Goal: Information Seeking & Learning: Learn about a topic

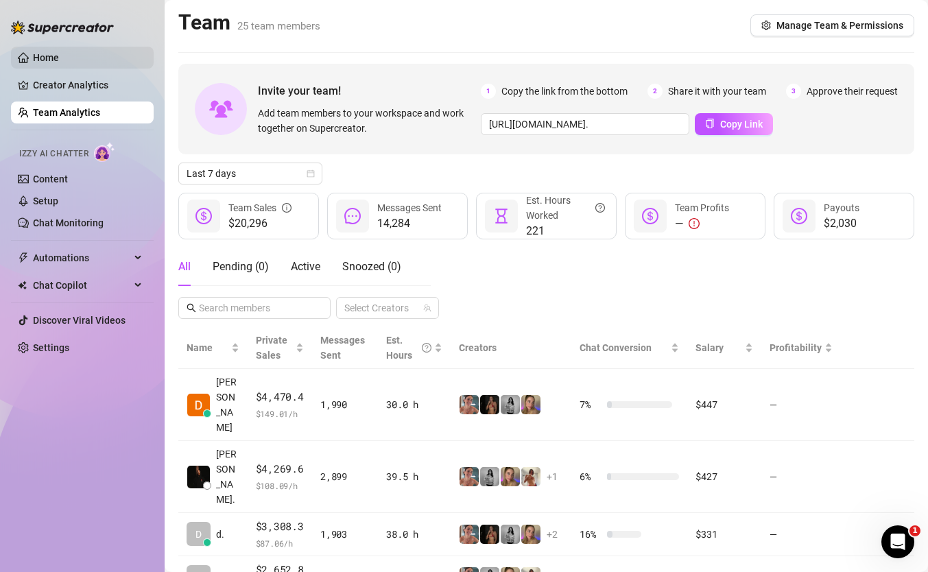
click at [59, 60] on link "Home" at bounding box center [46, 57] width 26 height 11
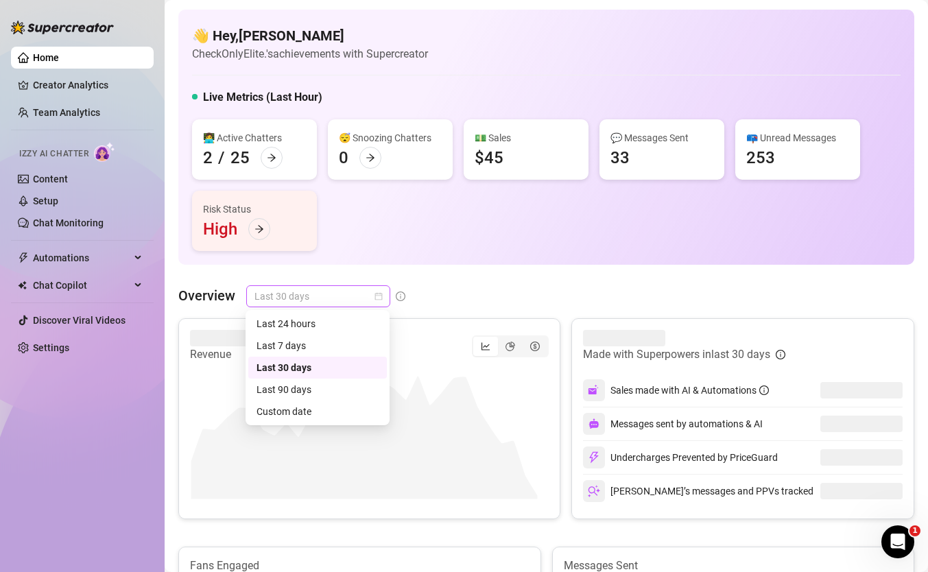
click at [290, 297] on span "Last 30 days" at bounding box center [319, 296] width 128 height 21
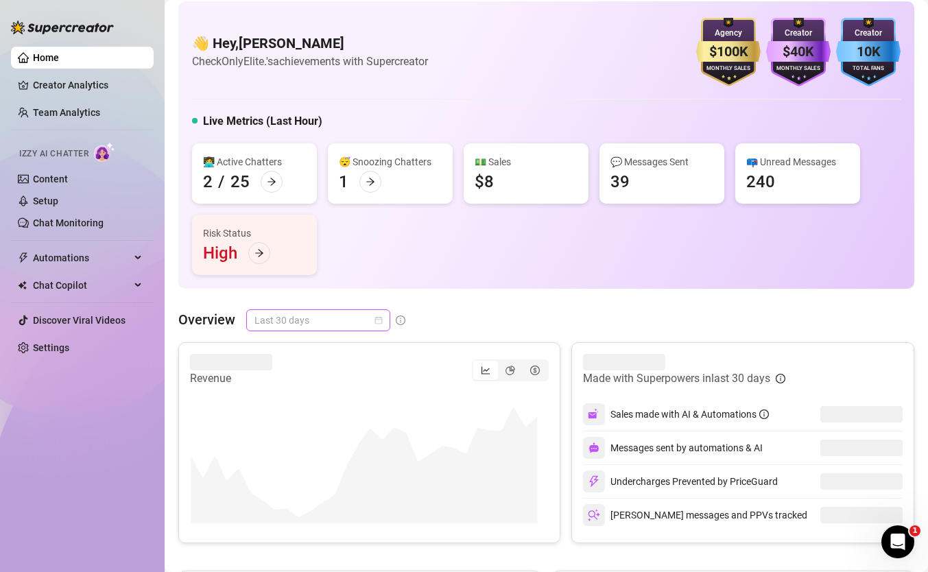
click at [344, 326] on span "Last 30 days" at bounding box center [319, 320] width 128 height 21
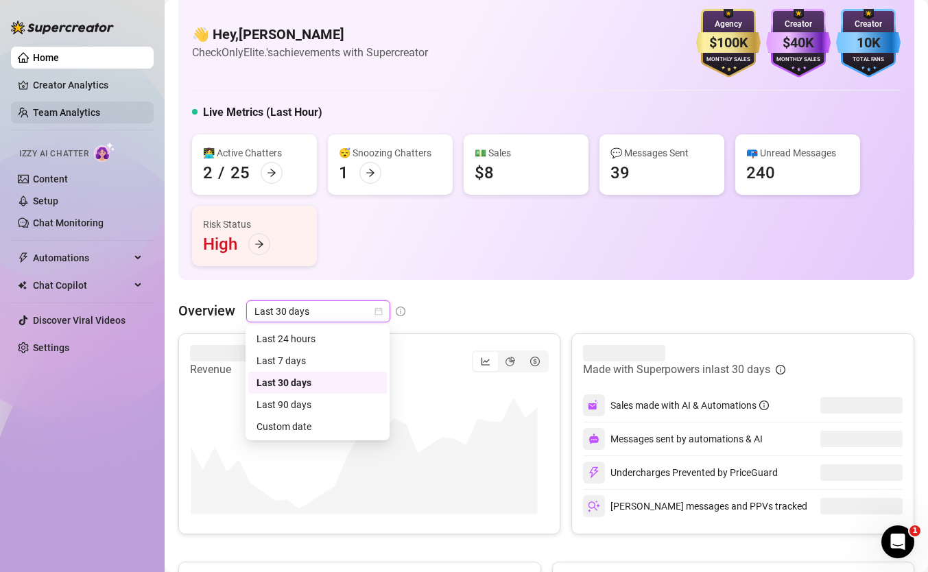
drag, startPoint x: 93, startPoint y: 83, endPoint x: 93, endPoint y: 112, distance: 28.8
click at [93, 82] on link "Creator Analytics" at bounding box center [88, 85] width 110 height 22
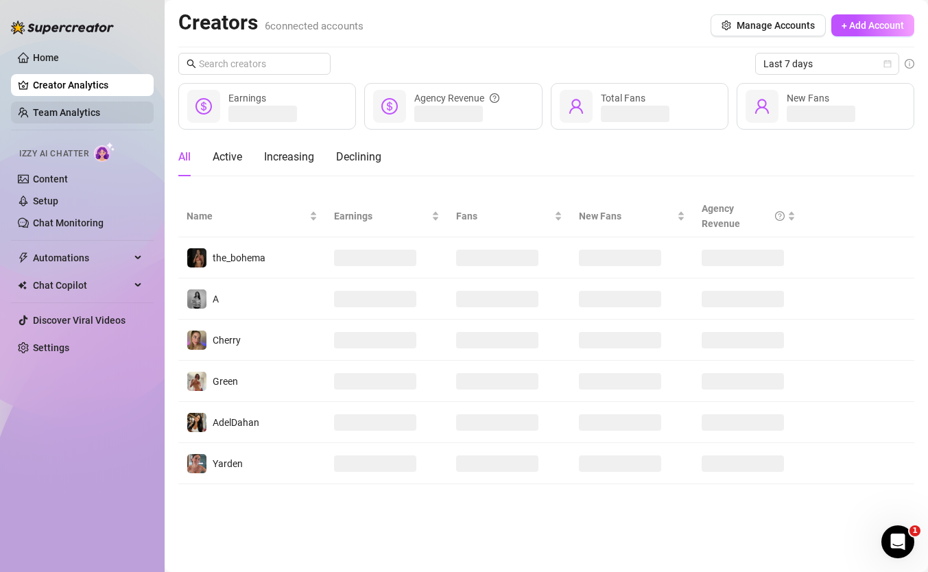
click at [97, 111] on link "Team Analytics" at bounding box center [66, 112] width 67 height 11
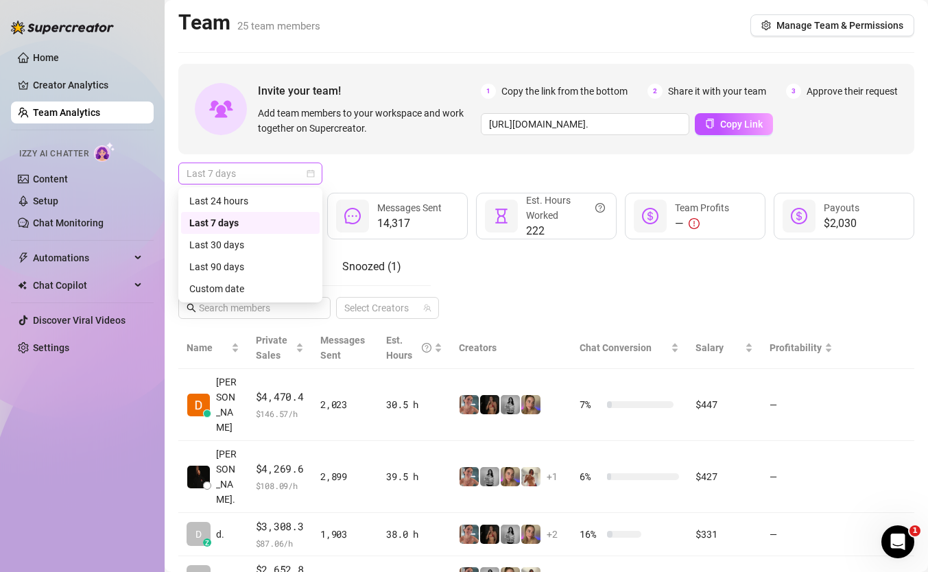
click at [271, 178] on span "Last 7 days" at bounding box center [251, 173] width 128 height 21
click at [268, 286] on div "Custom date" at bounding box center [250, 288] width 122 height 15
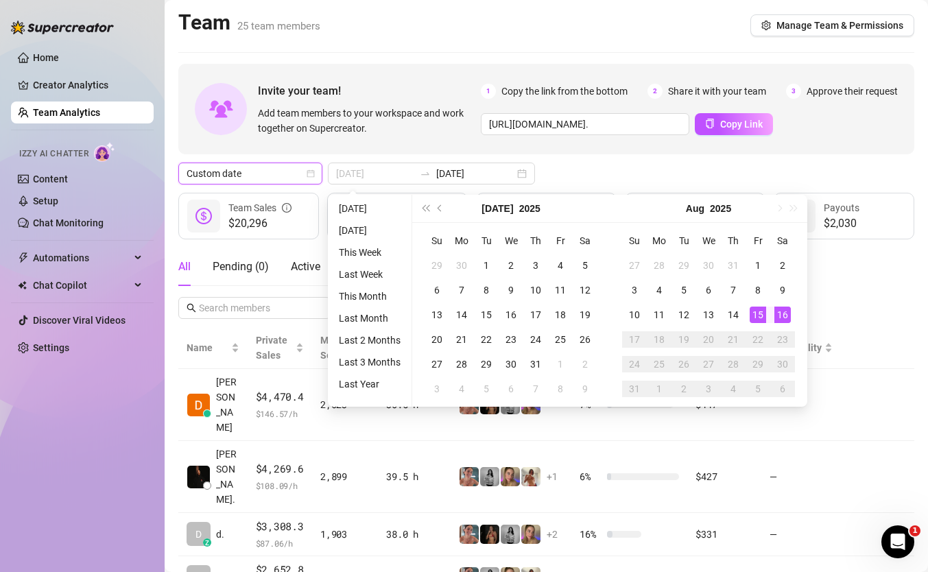
type input "[DATE]"
click at [777, 316] on div "16" at bounding box center [783, 315] width 16 height 16
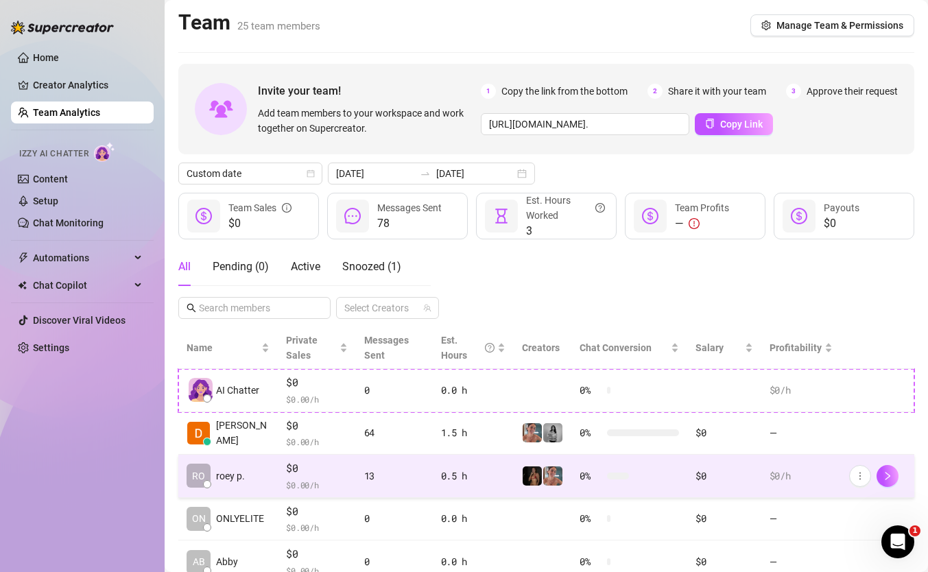
click at [379, 470] on div "13" at bounding box center [394, 476] width 60 height 15
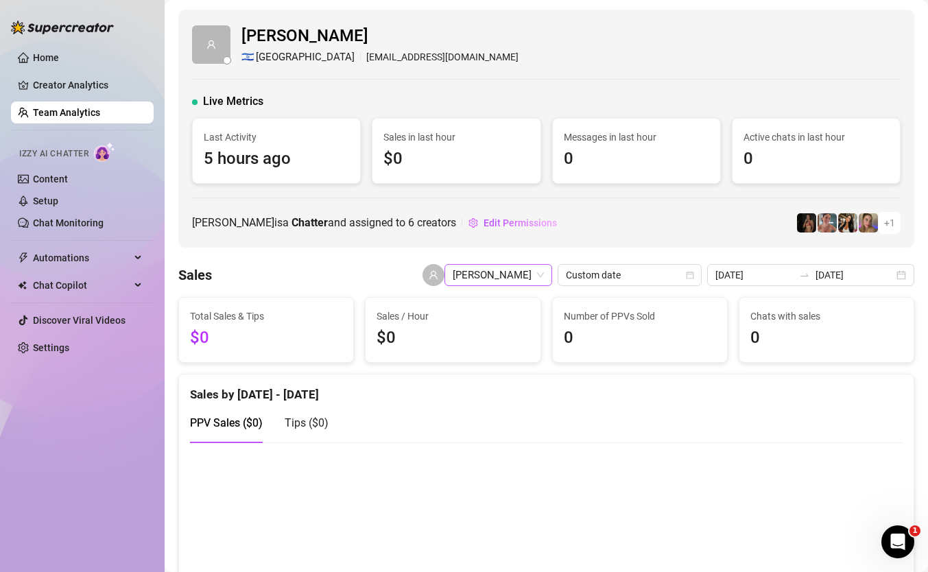
click at [514, 279] on span "roey pahima" at bounding box center [498, 275] width 91 height 21
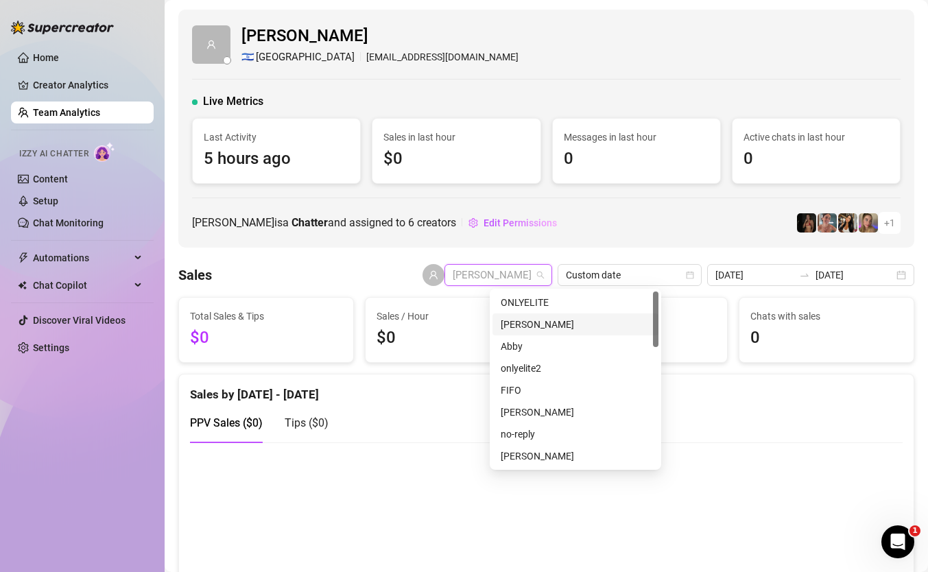
click at [543, 322] on div "Dana Roz" at bounding box center [576, 324] width 150 height 15
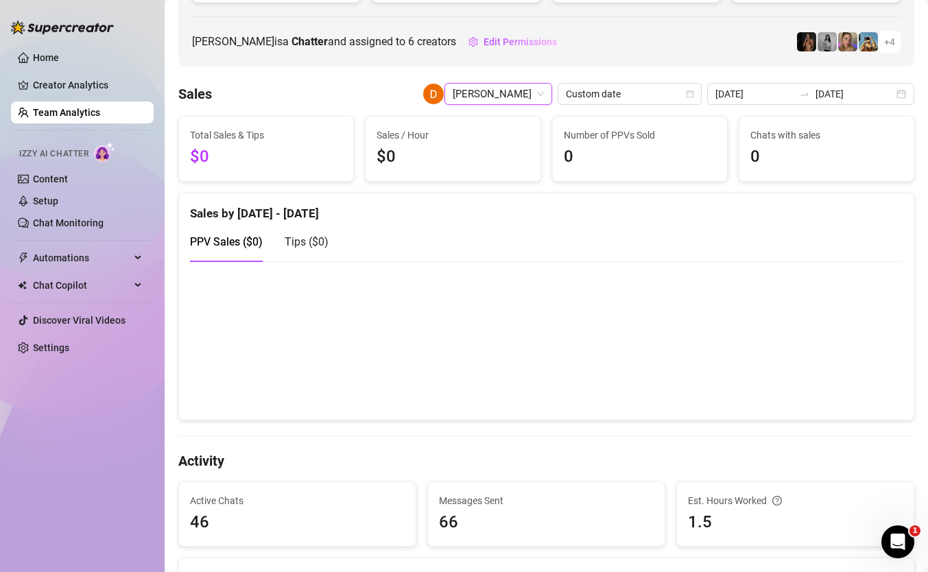
scroll to position [190, 0]
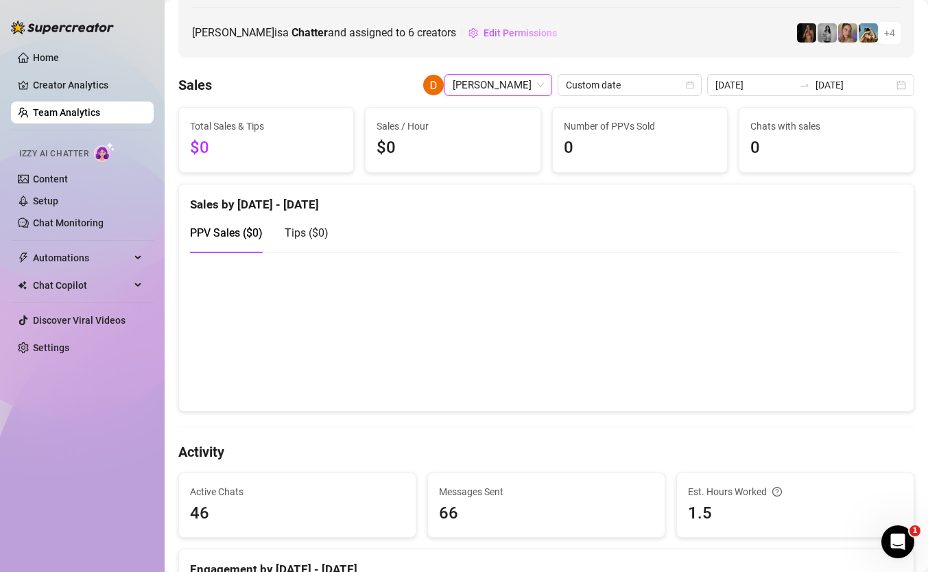
click at [313, 236] on span "Tips ( $0 )" at bounding box center [307, 232] width 44 height 13
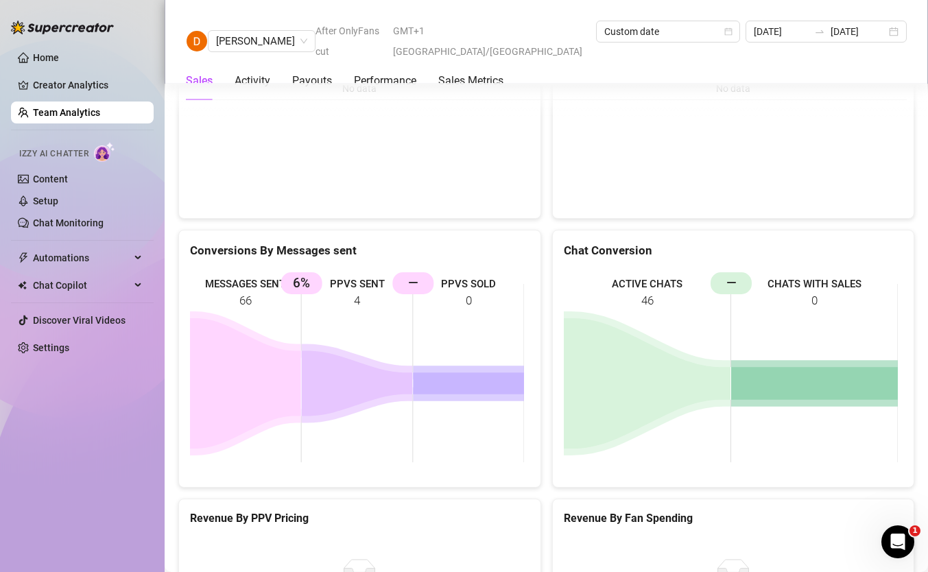
scroll to position [2431, 0]
